Goal: Check status: Check status

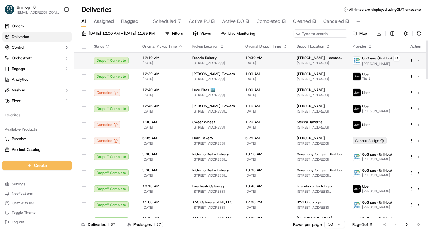
click at [118, 62] on div "Dropoff Complete" at bounding box center [113, 60] width 39 height 7
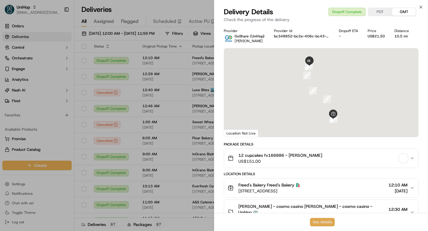
click at [326, 221] on button "See details" at bounding box center [322, 222] width 25 height 8
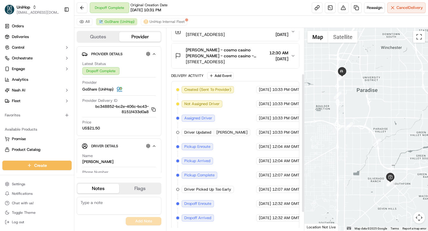
scroll to position [93, 0]
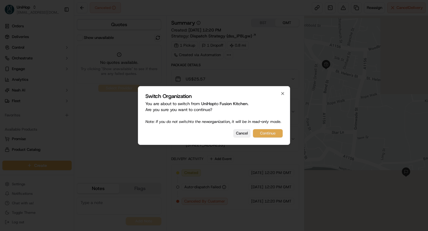
click at [265, 135] on button "Continue" at bounding box center [268, 133] width 30 height 8
